Goal: Check status: Check status

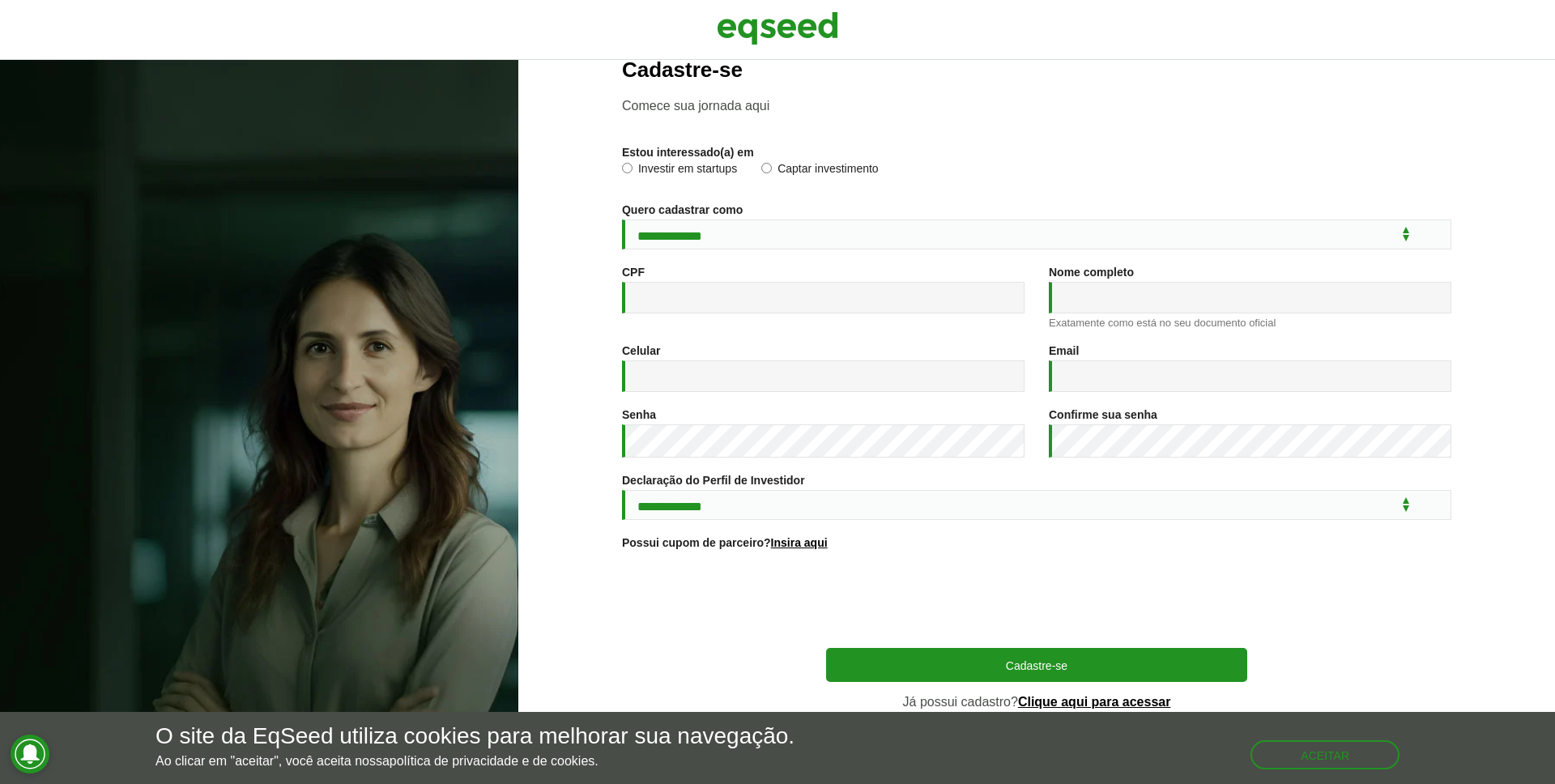
scroll to position [45, 0]
click at [1071, 705] on link "Clique aqui para acessar" at bounding box center [1095, 700] width 153 height 13
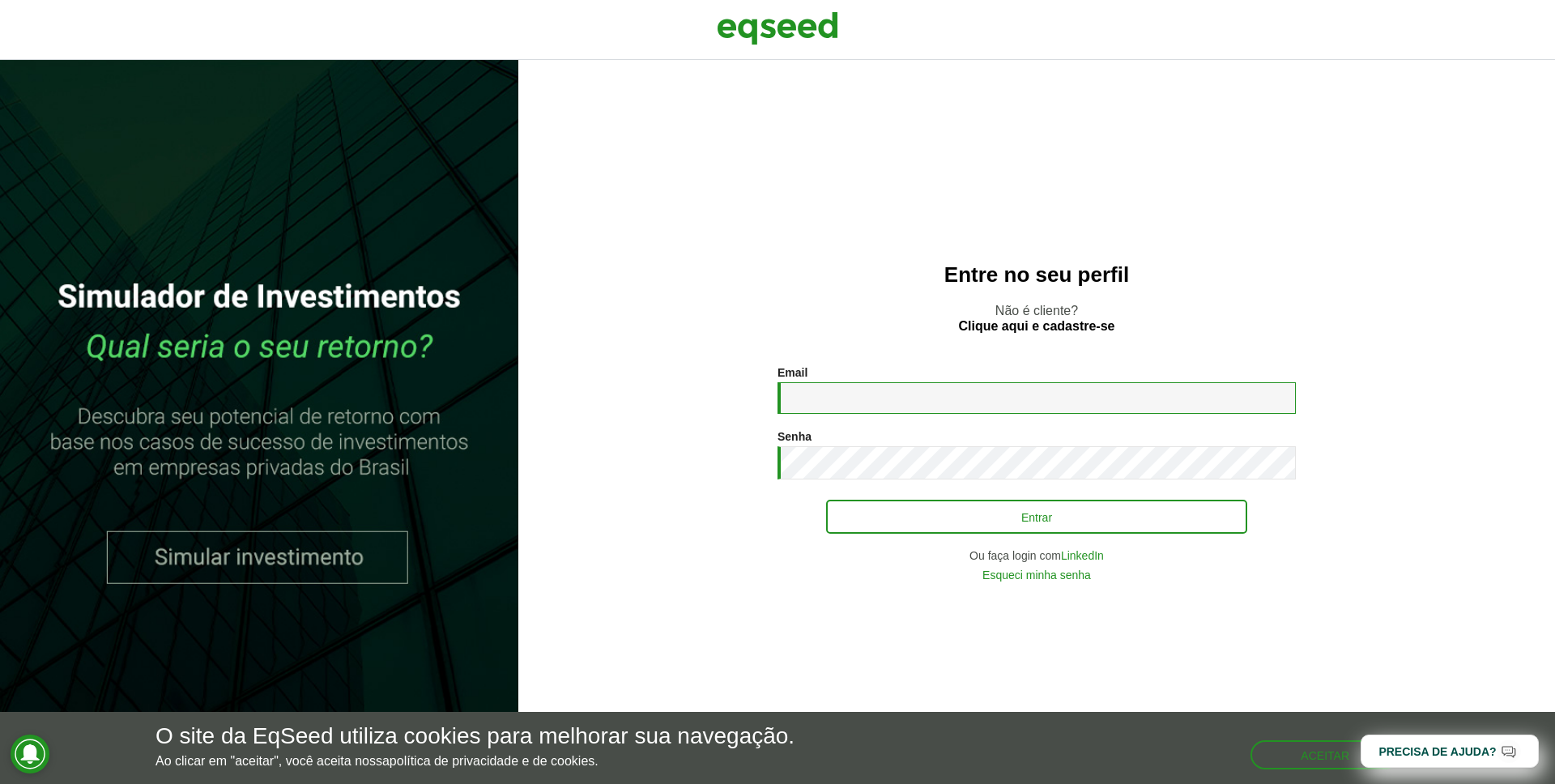
type input "**********"
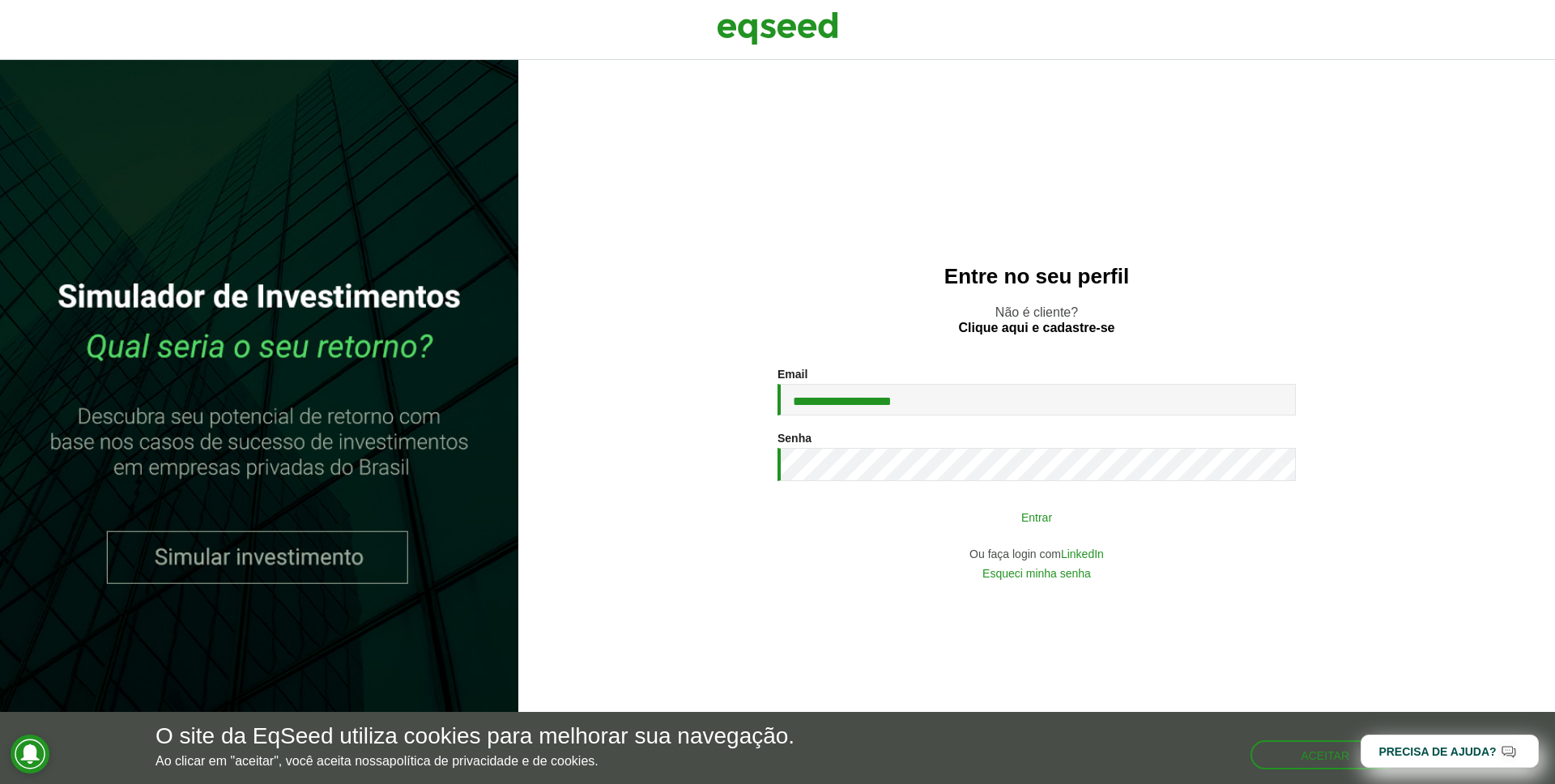
click at [1017, 525] on button "Entrar" at bounding box center [1036, 516] width 421 height 31
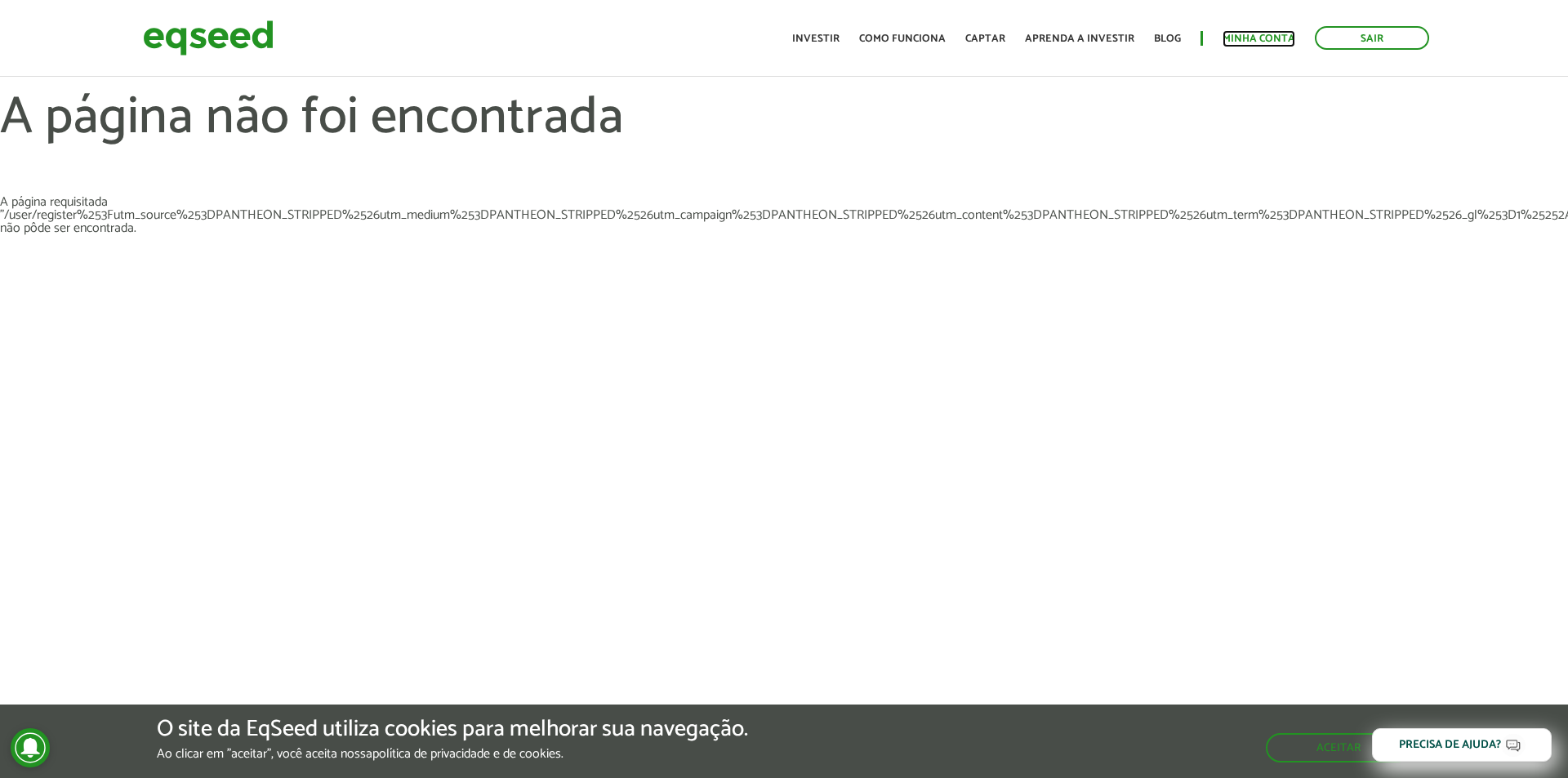
click at [1262, 43] on link "Minha conta" at bounding box center [1259, 39] width 73 height 10
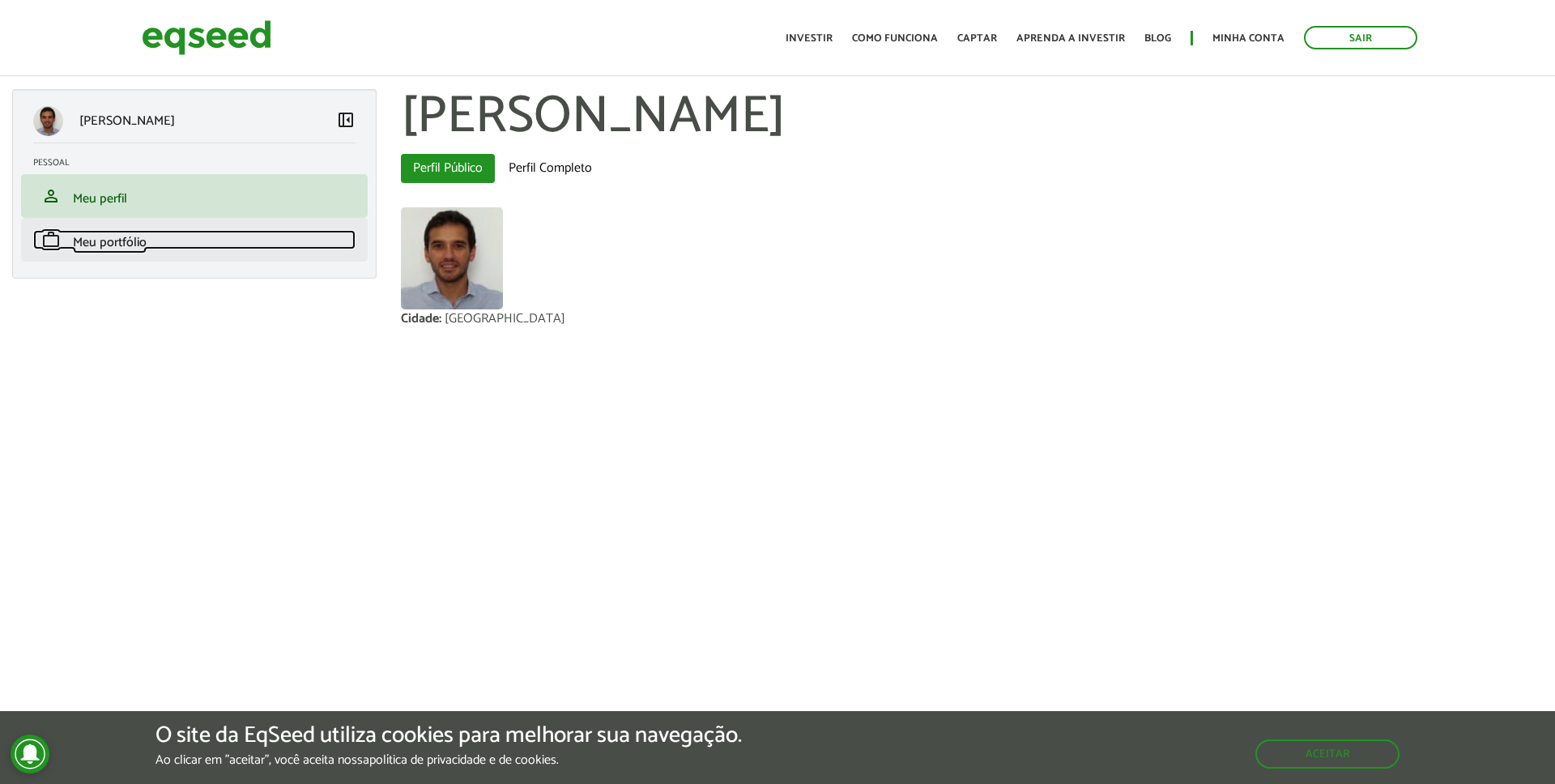
click at [128, 243] on span "Meu portfólio" at bounding box center [110, 242] width 74 height 22
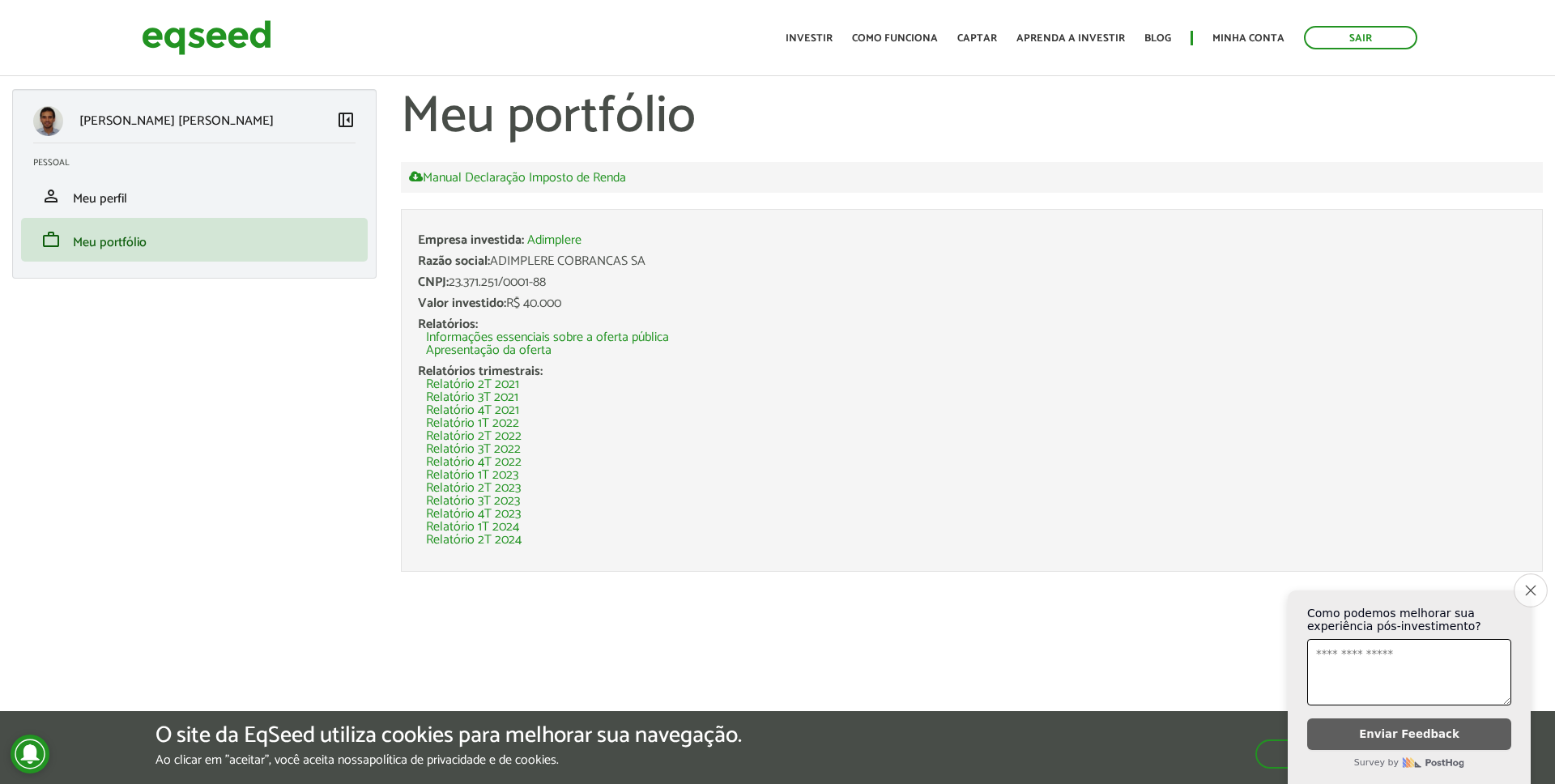
click at [1526, 590] on icon "Close survey" at bounding box center [1530, 590] width 10 height 10
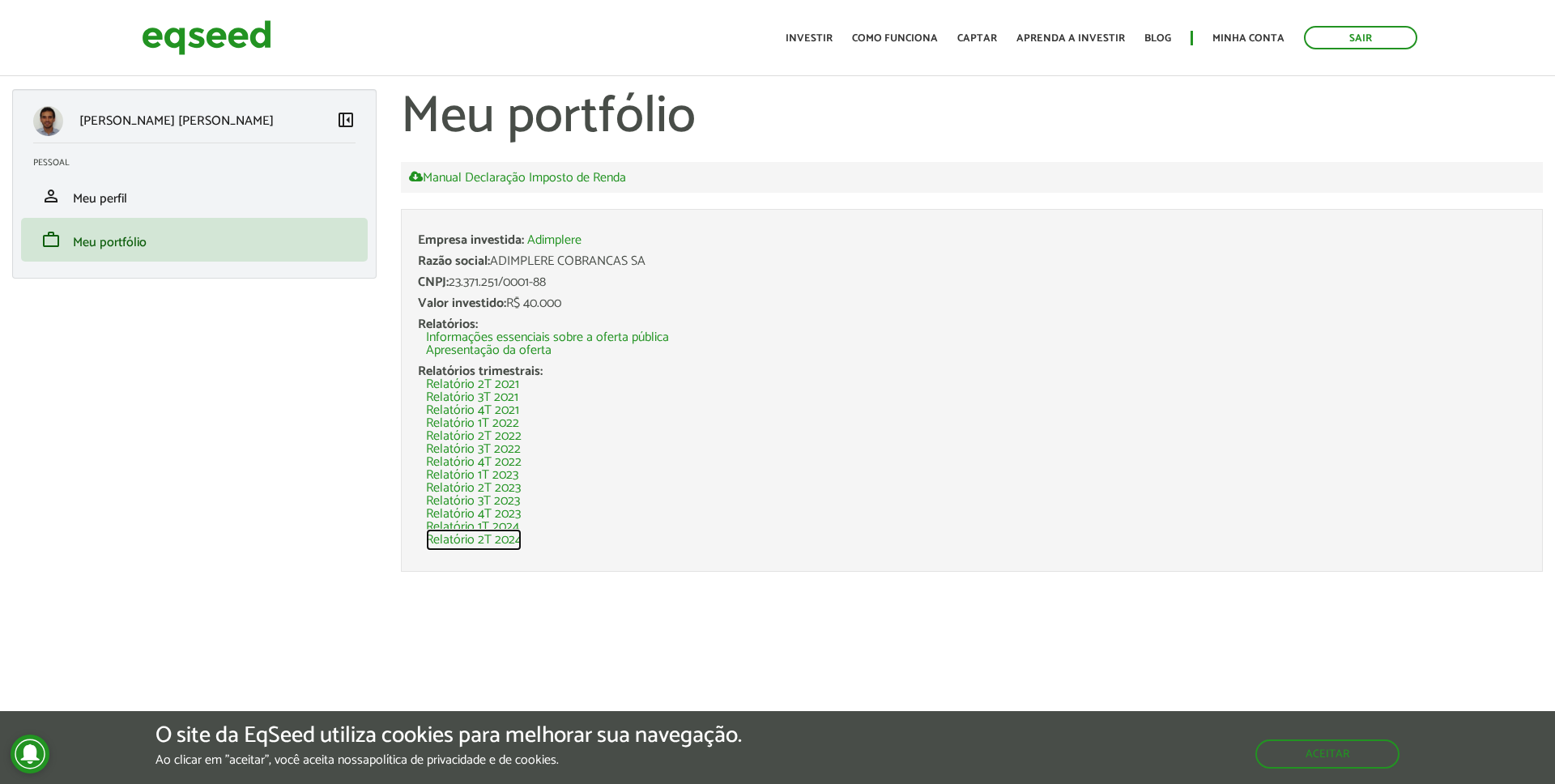
click at [483, 542] on link "Relatório 2T 2024" at bounding box center [474, 540] width 95 height 13
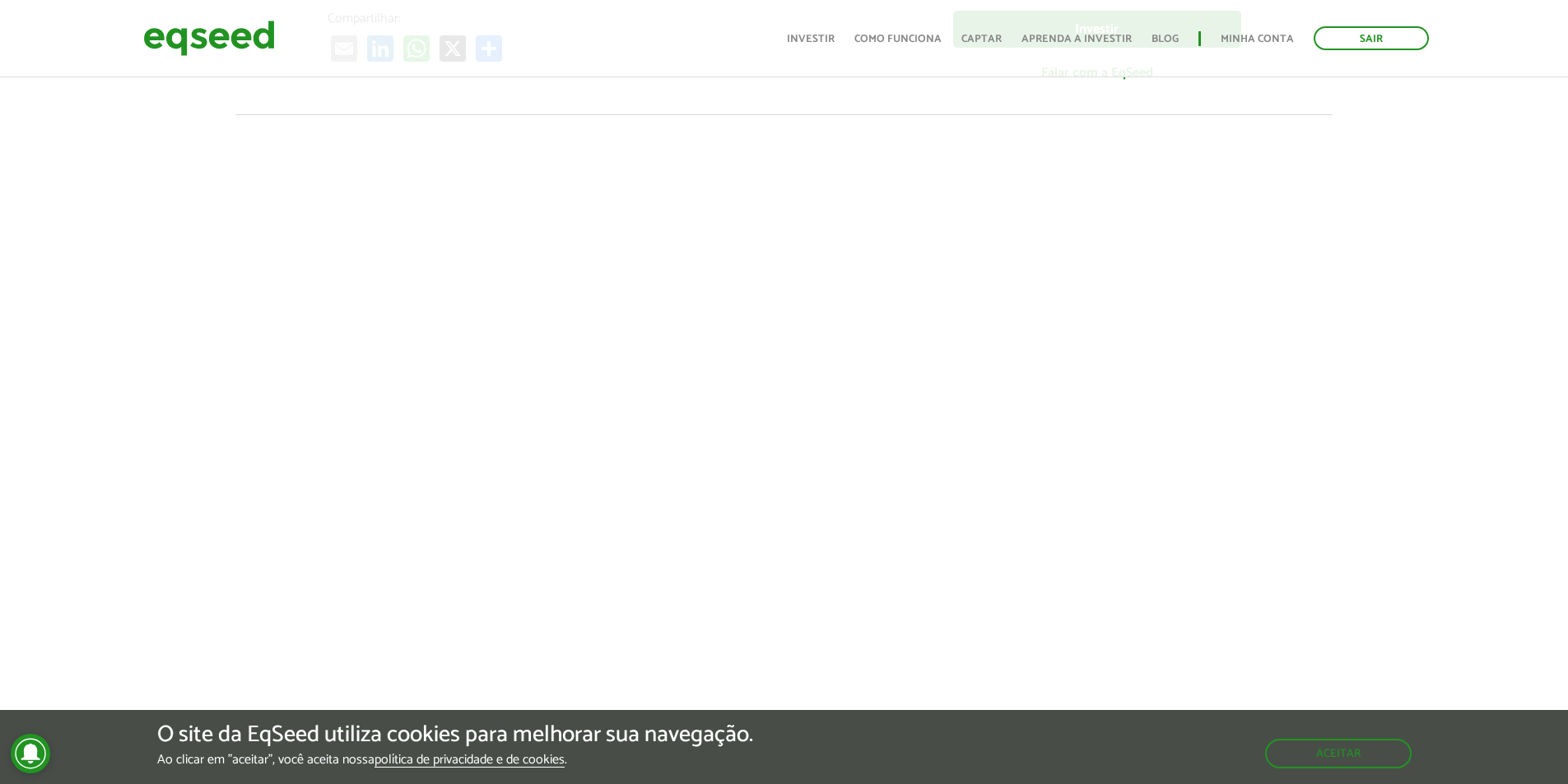
scroll to position [456, 0]
